Goal: Information Seeking & Learning: Learn about a topic

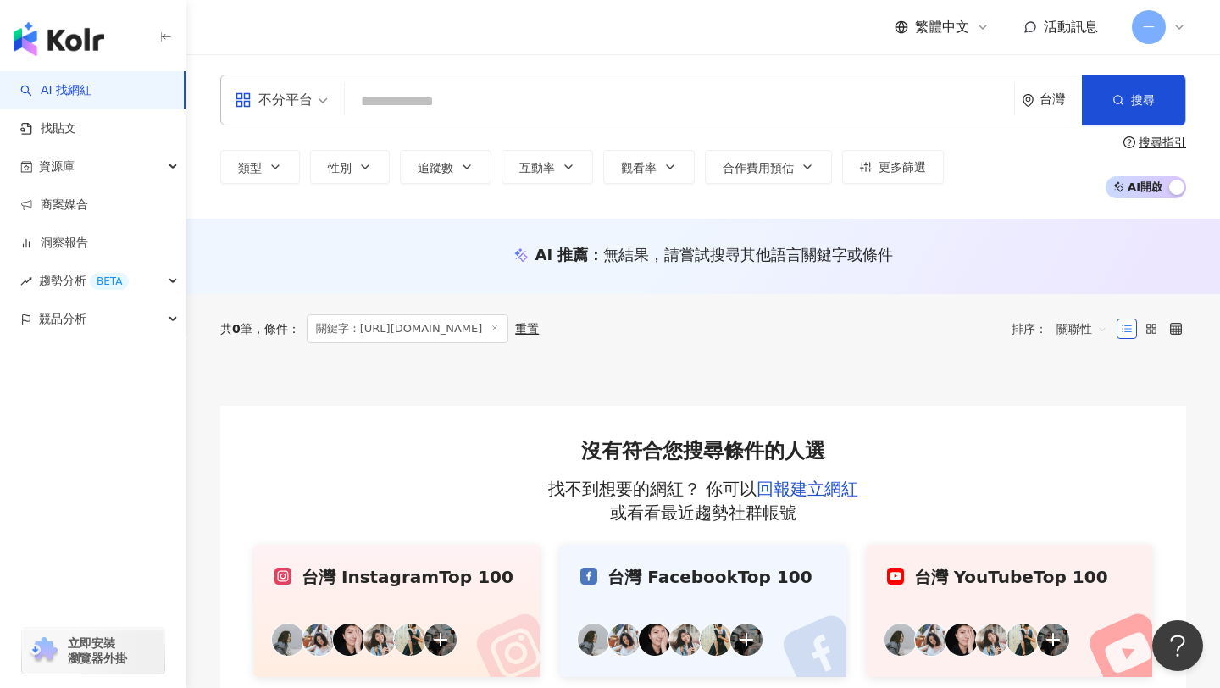
click at [580, 114] on input "search" at bounding box center [679, 102] width 656 height 32
type input "**********"
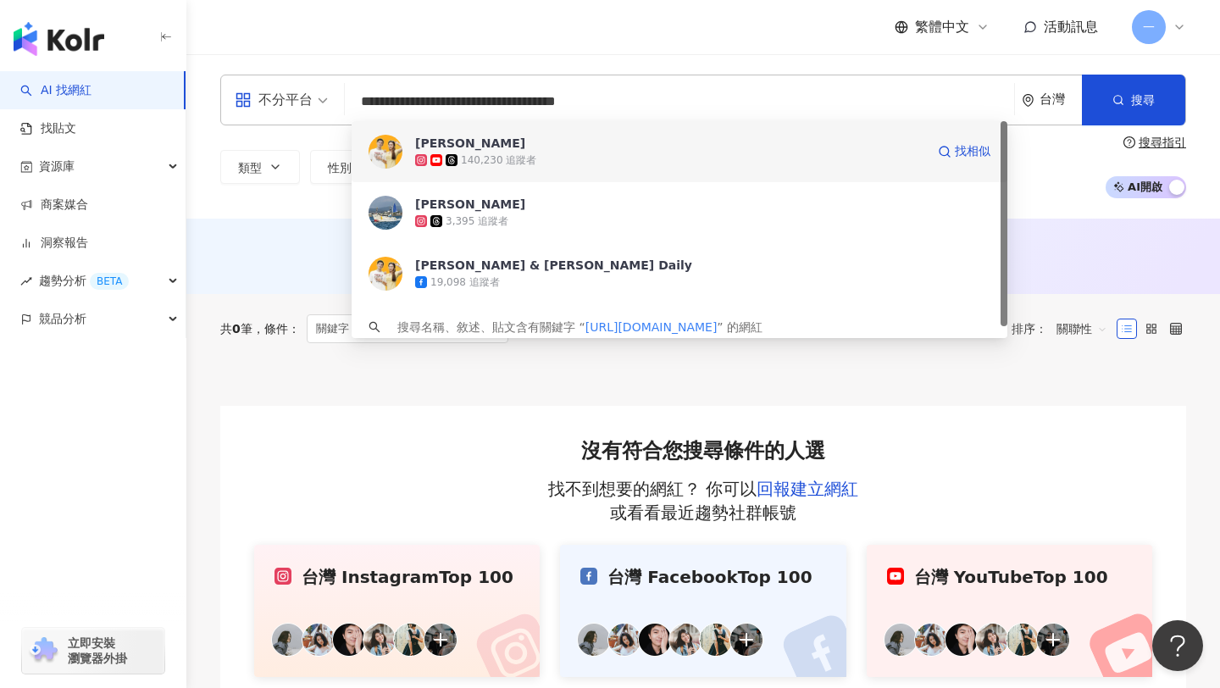
click at [572, 152] on div "140,230 追蹤者" at bounding box center [670, 160] width 510 height 17
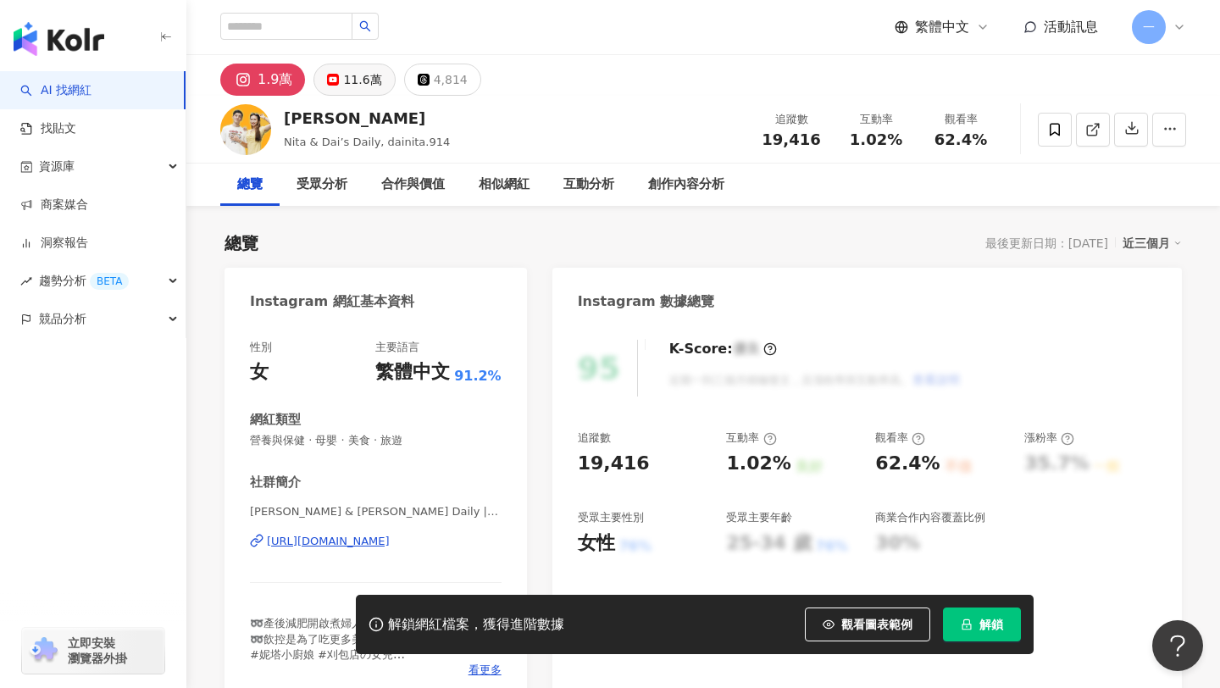
click at [361, 77] on div "11.6萬" at bounding box center [362, 80] width 38 height 24
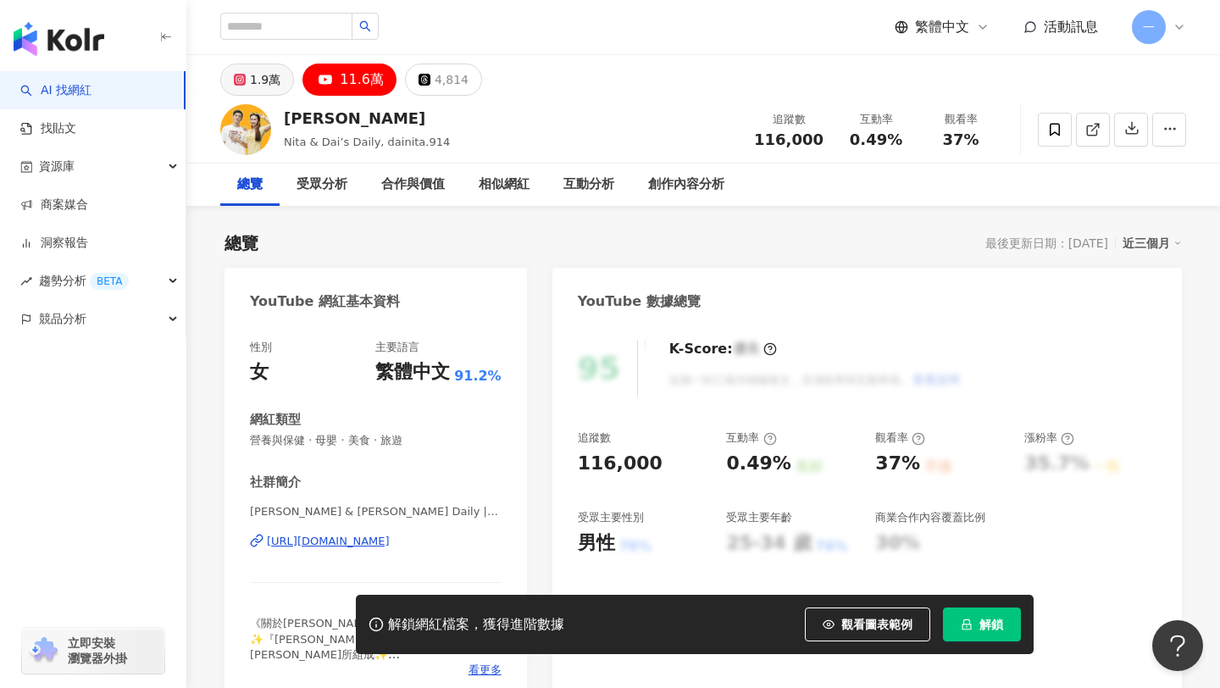
click at [280, 83] on button "1.9萬" at bounding box center [257, 80] width 74 height 32
click at [264, 76] on div "1.9萬" at bounding box center [265, 80] width 30 height 24
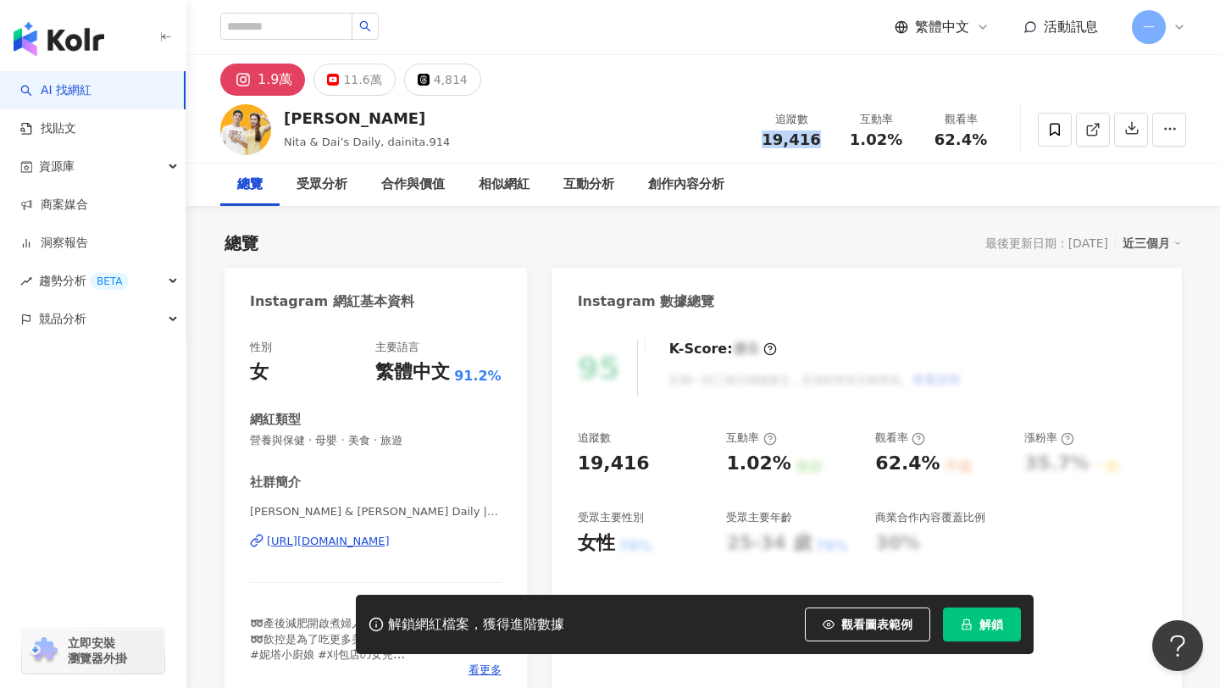
drag, startPoint x: 767, startPoint y: 135, endPoint x: 823, endPoint y: 136, distance: 56.8
click at [823, 136] on div "追蹤數 19,416" at bounding box center [791, 129] width 85 height 36
